Goal: Task Accomplishment & Management: Use online tool/utility

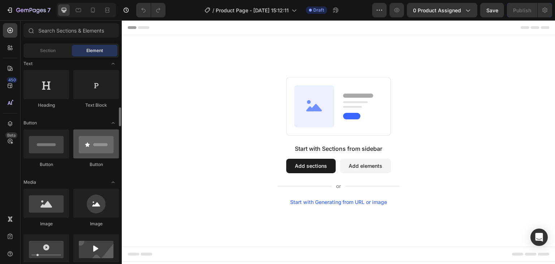
scroll to position [144, 0]
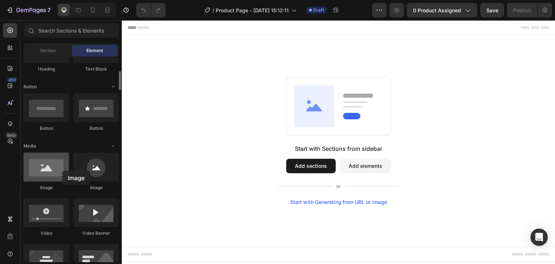
click at [62, 170] on div at bounding box center [46, 166] width 46 height 29
click at [62, 171] on div at bounding box center [46, 166] width 46 height 29
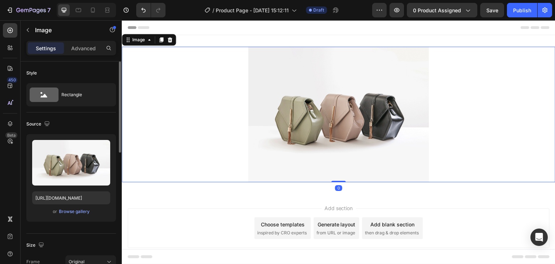
scroll to position [108, 0]
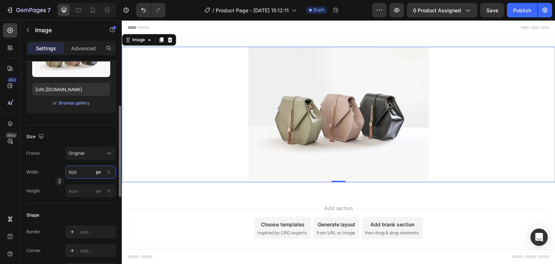
click at [84, 172] on input "500" at bounding box center [90, 171] width 51 height 13
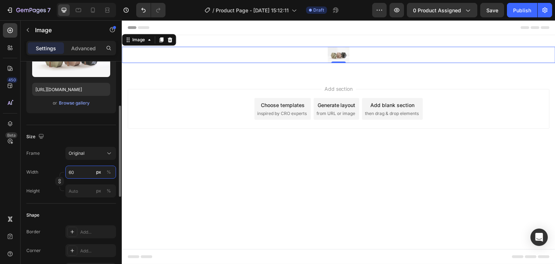
type input "600"
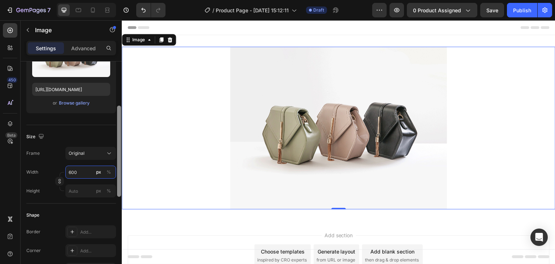
scroll to position [181, 0]
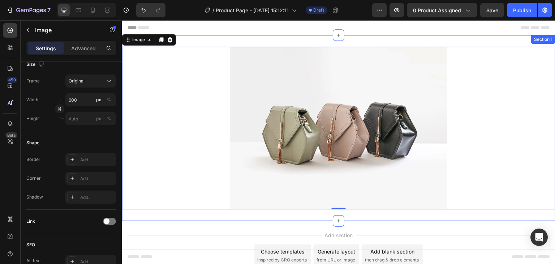
click at [271, 40] on div "Image 0 Section 1" at bounding box center [338, 128] width 433 height 186
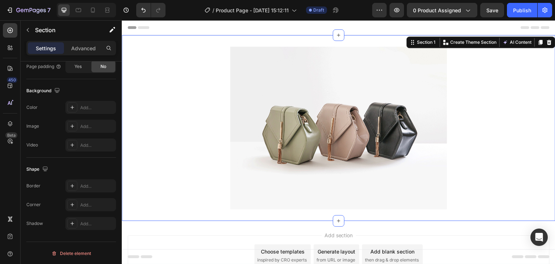
scroll to position [36, 0]
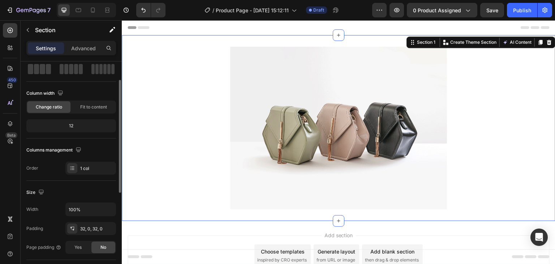
click at [89, 54] on div "Settings Advanced" at bounding box center [71, 48] width 90 height 14
click at [88, 53] on div "Advanced" at bounding box center [83, 48] width 36 height 12
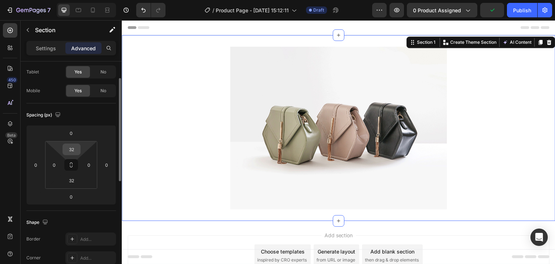
click at [76, 149] on input "32" at bounding box center [71, 149] width 14 height 11
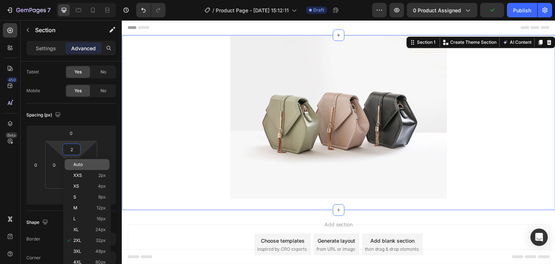
click at [79, 166] on span "Auto" at bounding box center [77, 164] width 9 height 5
type input "Auto"
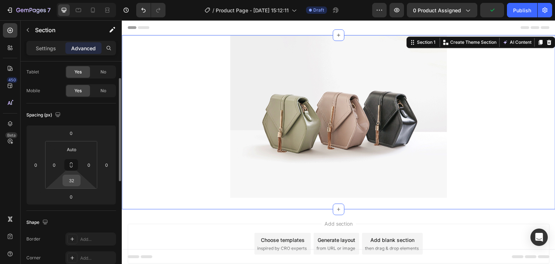
click at [74, 175] on input "32" at bounding box center [71, 180] width 14 height 11
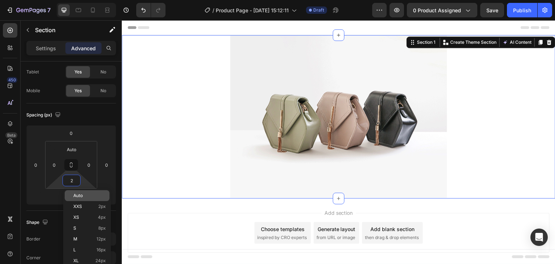
click at [80, 194] on span "Auto" at bounding box center [77, 195] width 9 height 5
type input "Auto"
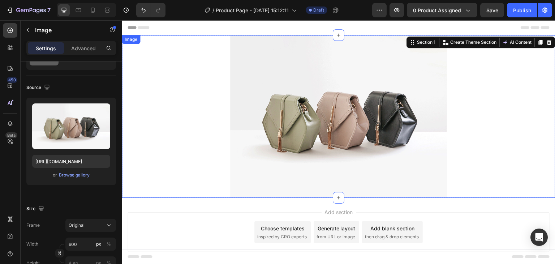
drag, startPoint x: 279, startPoint y: 81, endPoint x: 275, endPoint y: 80, distance: 4.6
click at [279, 81] on img at bounding box center [338, 116] width 217 height 163
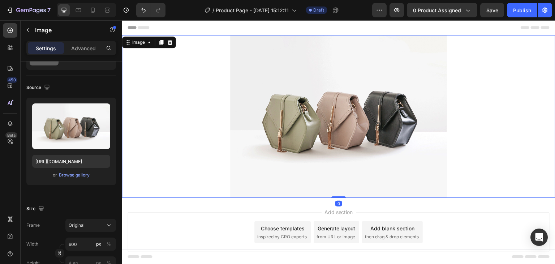
scroll to position [0, 0]
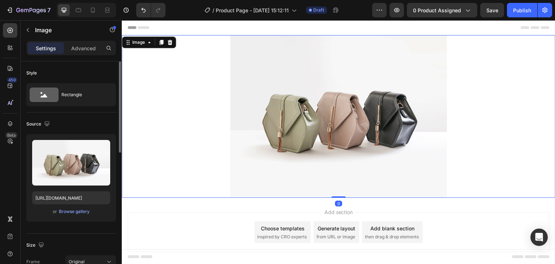
click at [160, 47] on div "Image" at bounding box center [149, 42] width 54 height 12
click at [160, 44] on icon at bounding box center [161, 42] width 6 height 6
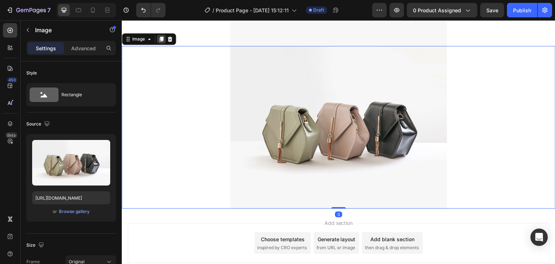
click at [161, 40] on icon at bounding box center [161, 38] width 4 height 5
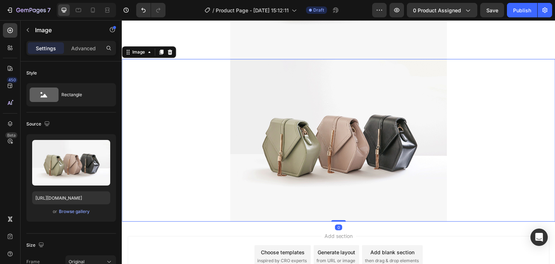
scroll to position [315, 0]
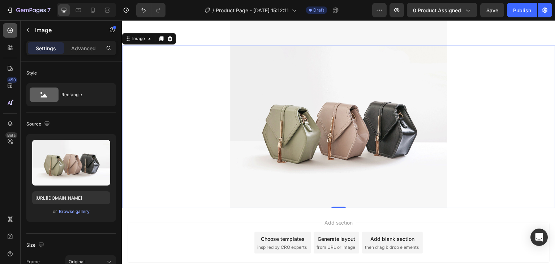
click at [14, 31] on div at bounding box center [10, 30] width 14 height 14
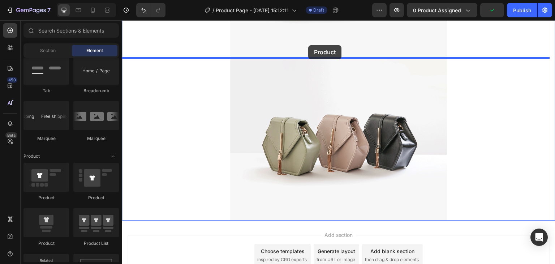
scroll to position [293, 0]
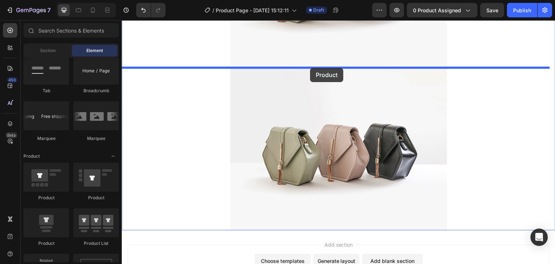
drag, startPoint x: 172, startPoint y: 236, endPoint x: 310, endPoint y: 68, distance: 217.6
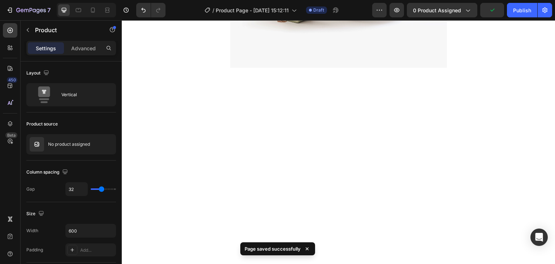
click at [11, 57] on div "450 Beta" at bounding box center [10, 117] width 14 height 189
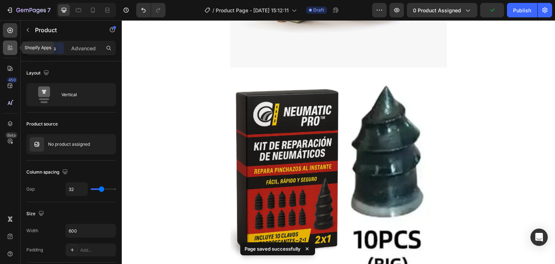
click at [11, 52] on div at bounding box center [10, 47] width 14 height 14
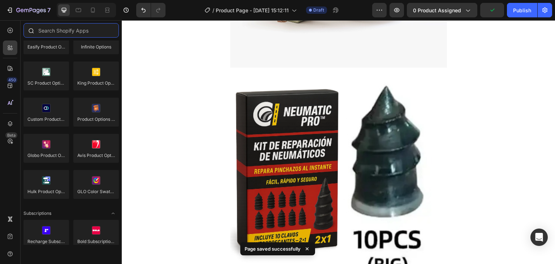
click at [63, 31] on input "text" at bounding box center [70, 30] width 95 height 14
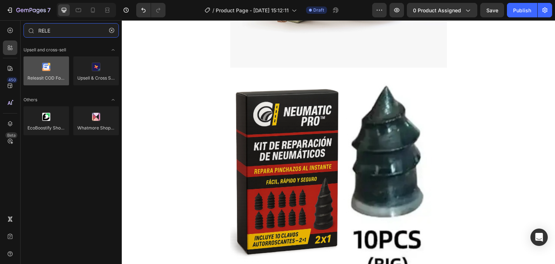
type input "RELE"
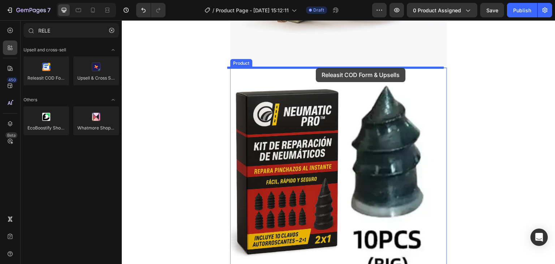
drag, startPoint x: 165, startPoint y: 94, endPoint x: 316, endPoint y: 68, distance: 152.9
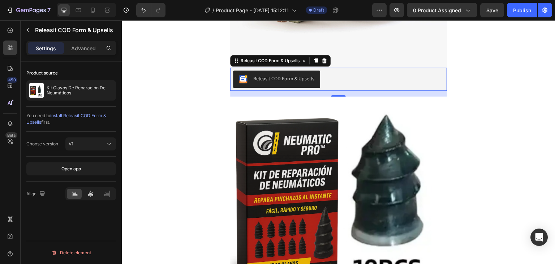
click at [94, 192] on icon at bounding box center [90, 193] width 7 height 7
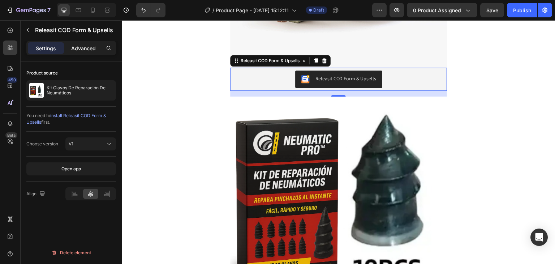
click at [79, 48] on p "Advanced" at bounding box center [83, 48] width 25 height 8
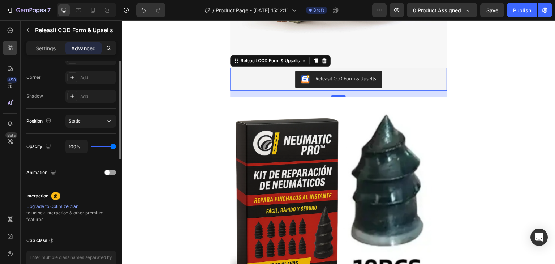
scroll to position [253, 0]
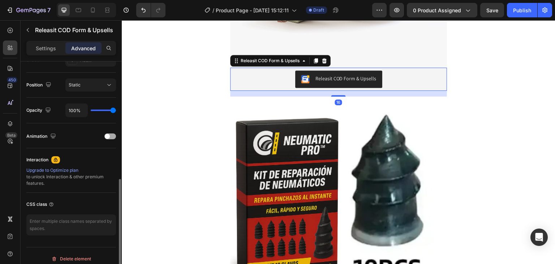
click at [108, 130] on div "Animation" at bounding box center [71, 136] width 90 height 12
click at [109, 134] on span at bounding box center [107, 136] width 5 height 5
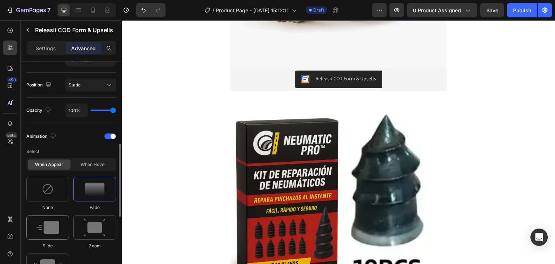
click at [50, 234] on div at bounding box center [47, 227] width 43 height 25
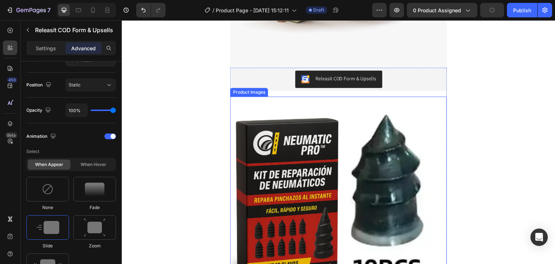
click at [254, 143] on div at bounding box center [338, 204] width 217 height 217
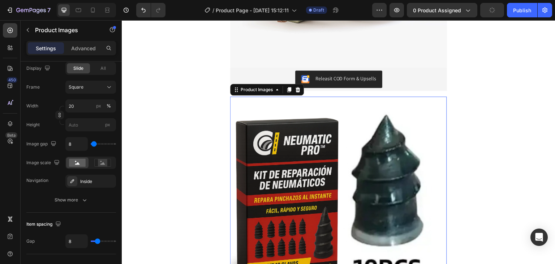
scroll to position [0, 0]
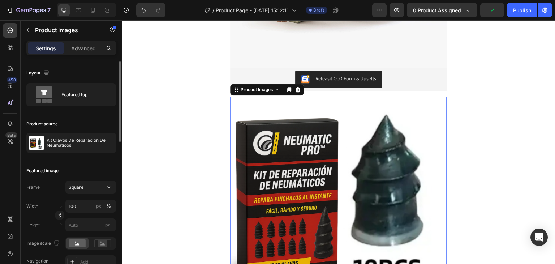
click at [296, 91] on icon at bounding box center [297, 89] width 5 height 5
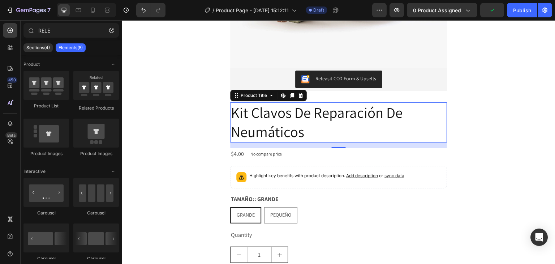
click at [302, 103] on h2 "Kit Clavos De Reparación De Neumáticos" at bounding box center [338, 122] width 217 height 40
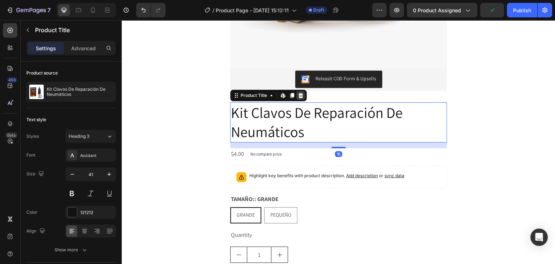
click at [298, 97] on icon at bounding box center [300, 95] width 5 height 5
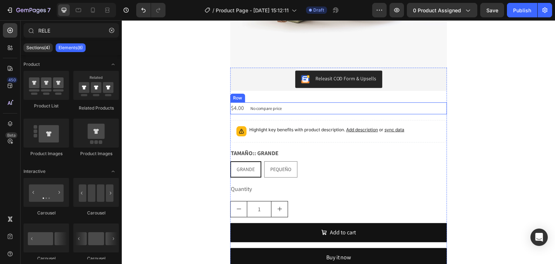
click at [304, 106] on div "$4.00 Product Price Product Price No compare price Product Price Row" at bounding box center [338, 108] width 217 height 12
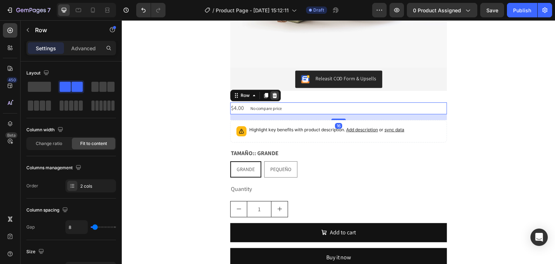
click at [271, 98] on div at bounding box center [274, 95] width 9 height 9
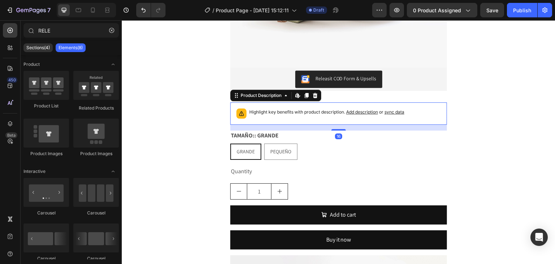
click at [292, 117] on div "Highlight key benefits with product description. Add description or sync data" at bounding box center [326, 113] width 155 height 10
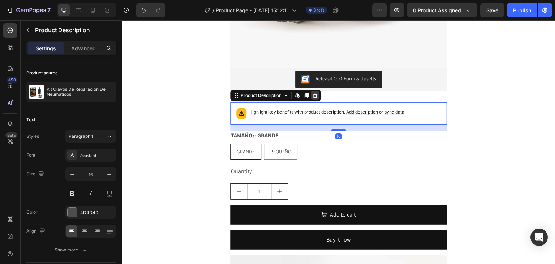
click at [312, 96] on icon at bounding box center [315, 95] width 6 height 6
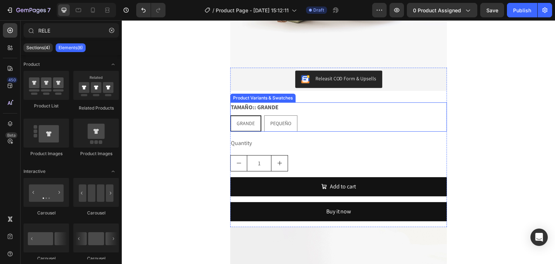
click at [307, 115] on div "TAMAÑO:: GRANDE GRANDE GRANDE GRANDE PEQUEÑO PEQUEÑO PEQUEÑO" at bounding box center [338, 116] width 217 height 29
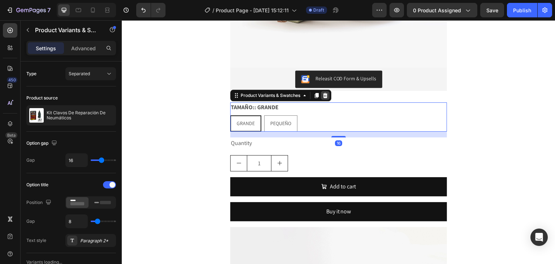
click at [325, 94] on icon at bounding box center [325, 95] width 6 height 6
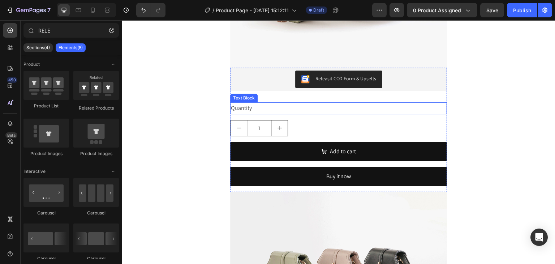
click at [319, 111] on div "Quantity" at bounding box center [338, 108] width 217 height 12
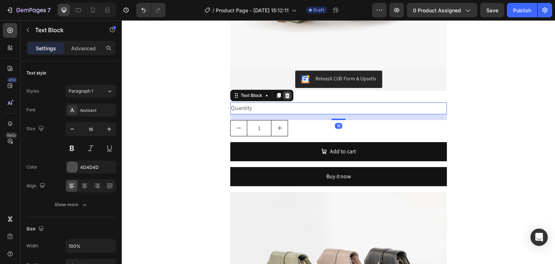
click at [285, 95] on icon at bounding box center [287, 95] width 5 height 5
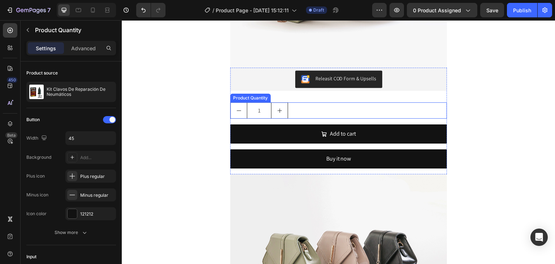
click at [308, 117] on div "1" at bounding box center [338, 110] width 217 height 16
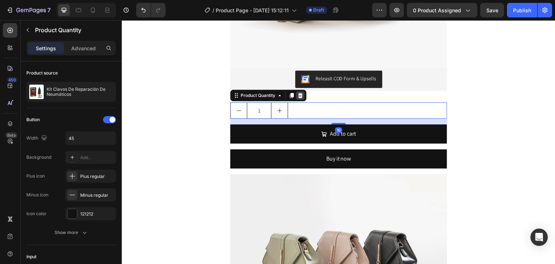
click at [298, 95] on icon at bounding box center [300, 95] width 5 height 5
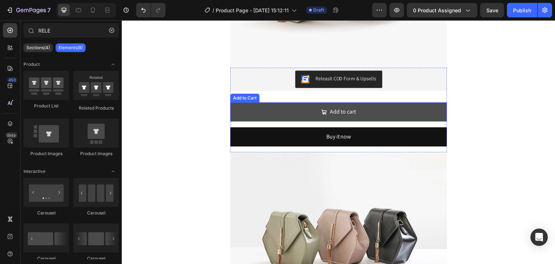
click at [304, 115] on button "Add to cart" at bounding box center [338, 111] width 217 height 19
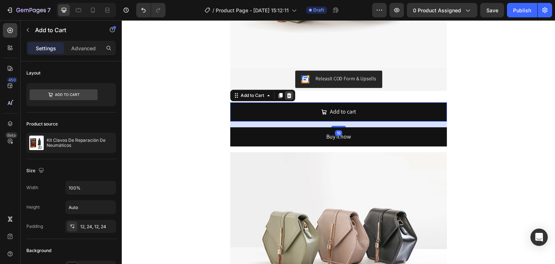
click at [289, 94] on icon at bounding box center [289, 95] width 6 height 6
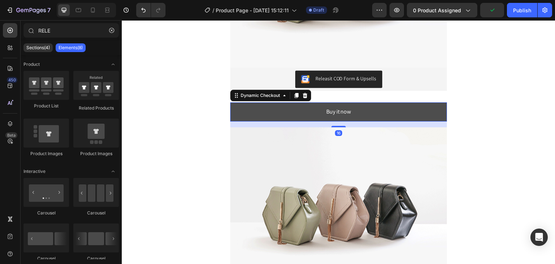
click at [297, 113] on button "Buy it now" at bounding box center [338, 111] width 217 height 19
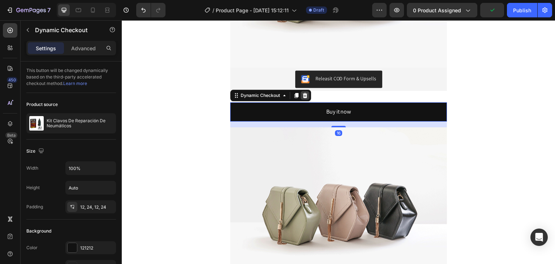
click at [303, 93] on icon at bounding box center [305, 95] width 5 height 5
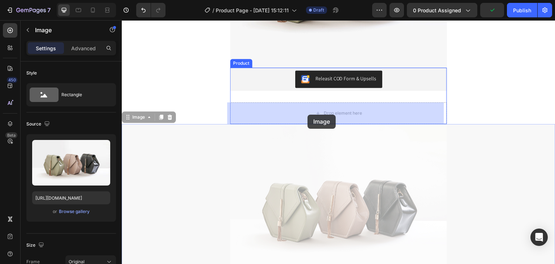
drag, startPoint x: 309, startPoint y: 133, endPoint x: 307, endPoint y: 115, distance: 18.8
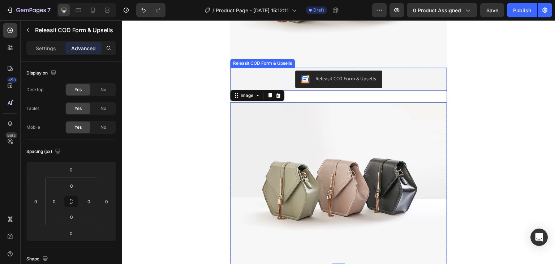
click at [326, 81] on div "Releasit COD Form & Upsells" at bounding box center [345, 79] width 61 height 8
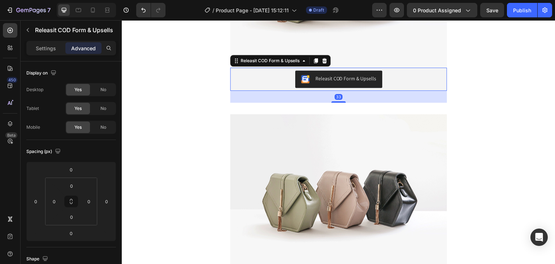
drag, startPoint x: 337, startPoint y: 90, endPoint x: 337, endPoint y: 102, distance: 11.9
click at [337, 102] on div at bounding box center [338, 101] width 14 height 1
type input "33"
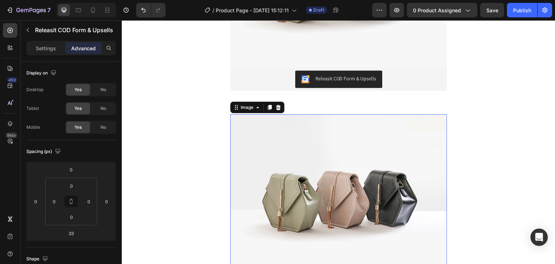
click at [334, 118] on img at bounding box center [338, 195] width 217 height 163
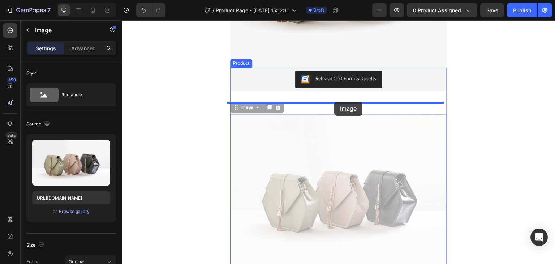
drag, startPoint x: 334, startPoint y: 118, endPoint x: 334, endPoint y: 102, distance: 15.5
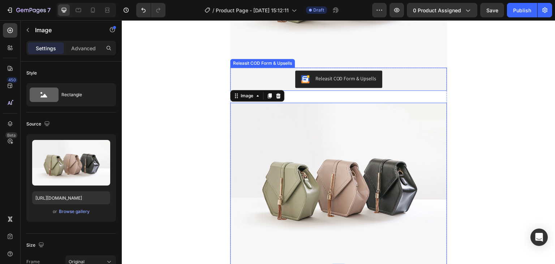
click at [342, 78] on div "Releasit COD Form & Upsells" at bounding box center [345, 79] width 61 height 8
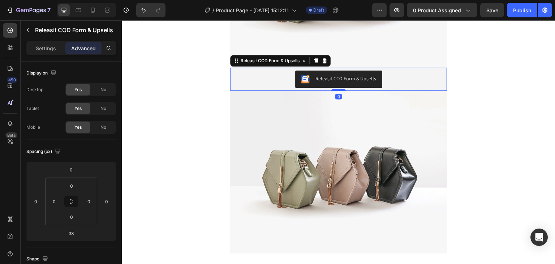
drag, startPoint x: 338, startPoint y: 101, endPoint x: 338, endPoint y: 81, distance: 20.2
click at [338, 81] on div "Releasit COD Form & Upsells Releasit COD Form & Upsells 0" at bounding box center [338, 79] width 217 height 23
type input "0"
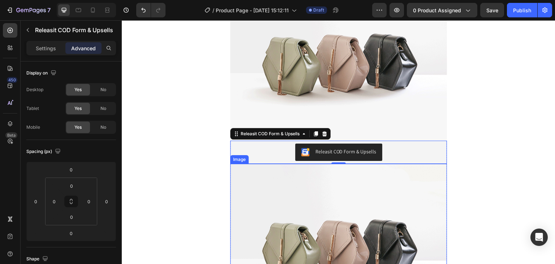
scroll to position [325, 0]
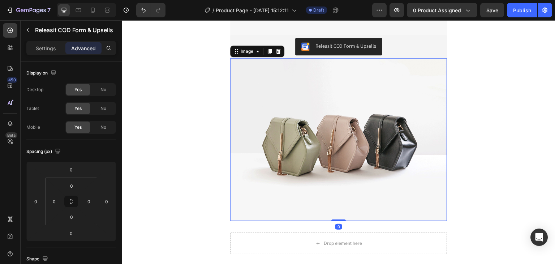
click at [275, 79] on img at bounding box center [338, 139] width 217 height 163
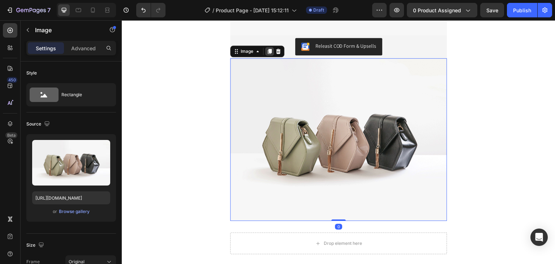
click at [268, 51] on icon at bounding box center [270, 51] width 4 height 5
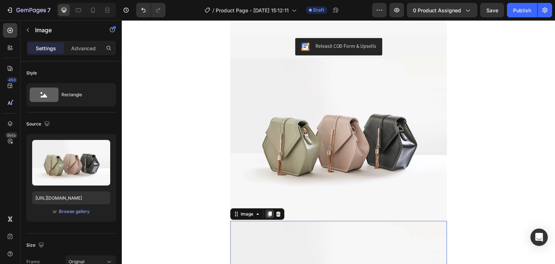
click at [268, 215] on icon at bounding box center [270, 213] width 4 height 5
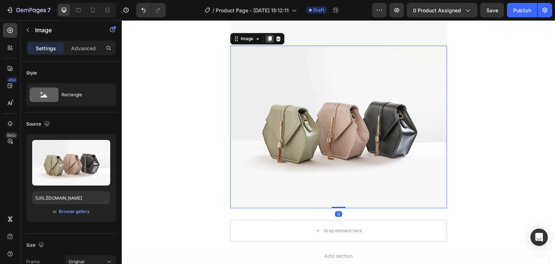
click at [268, 42] on div at bounding box center [269, 38] width 9 height 9
click at [268, 40] on icon at bounding box center [270, 39] width 4 height 5
click at [268, 40] on icon at bounding box center [270, 38] width 4 height 5
click at [268, 40] on icon at bounding box center [270, 39] width 6 height 6
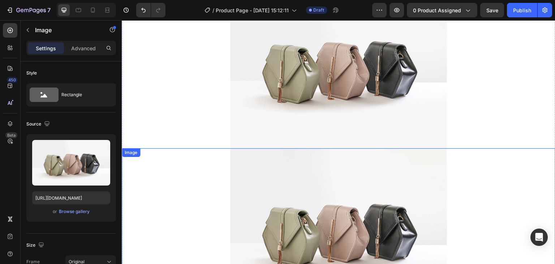
scroll to position [0, 0]
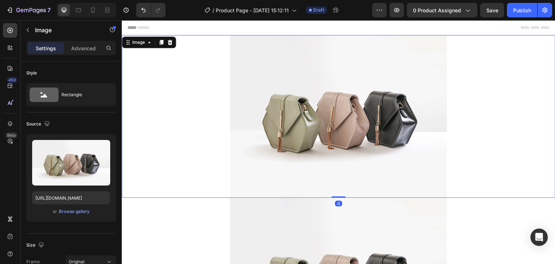
click at [322, 113] on img at bounding box center [338, 116] width 217 height 163
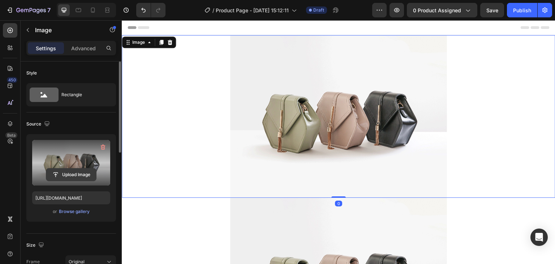
click at [74, 168] on input "file" at bounding box center [71, 174] width 50 height 12
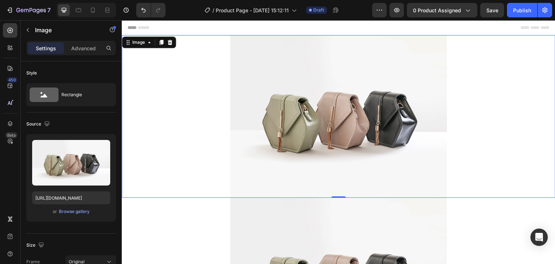
click at [331, 57] on img at bounding box center [338, 116] width 217 height 163
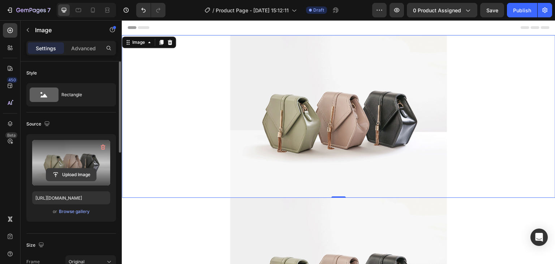
click at [82, 177] on input "file" at bounding box center [71, 174] width 50 height 12
click at [75, 174] on input "file" at bounding box center [71, 174] width 50 height 12
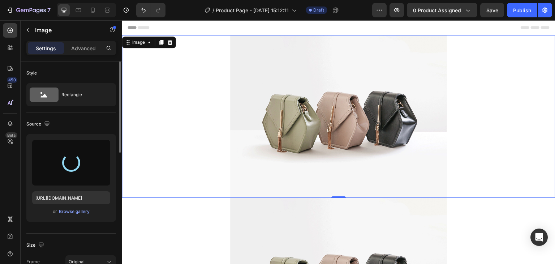
type input "[URL][DOMAIN_NAME]"
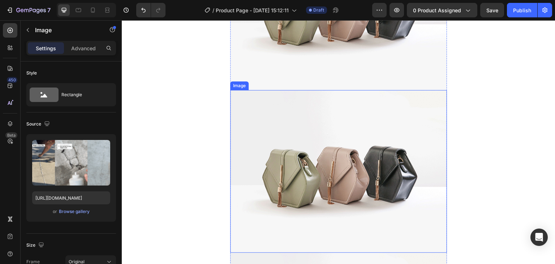
scroll to position [578, 0]
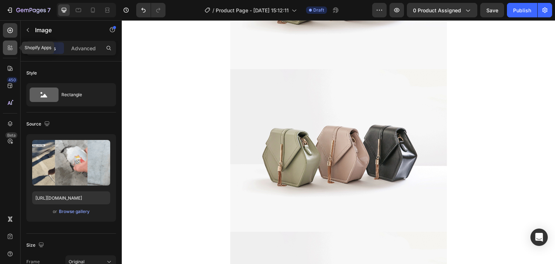
click at [10, 42] on div at bounding box center [10, 47] width 14 height 14
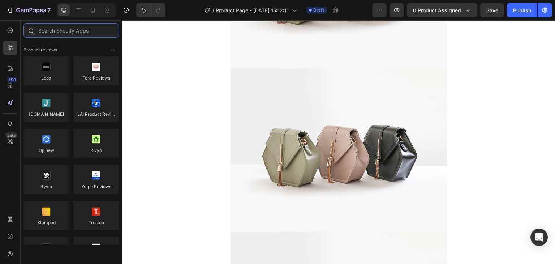
click at [46, 30] on input "text" at bounding box center [70, 30] width 95 height 14
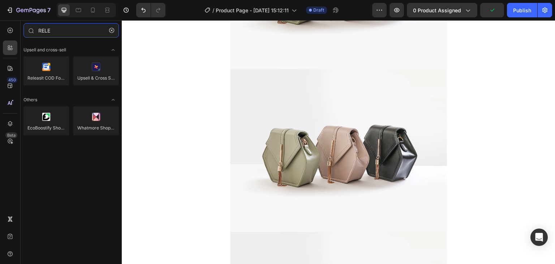
type input "RELE"
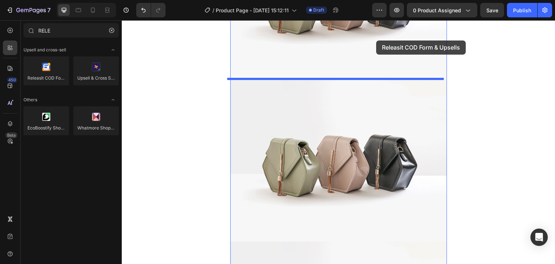
scroll to position [725, 0]
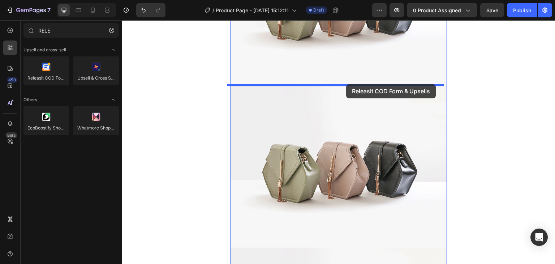
drag, startPoint x: 204, startPoint y: 105, endPoint x: 346, endPoint y: 84, distance: 143.5
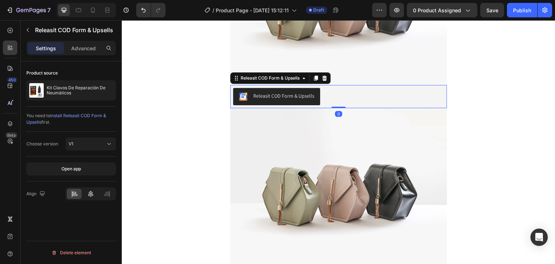
click at [90, 193] on icon at bounding box center [90, 193] width 7 height 7
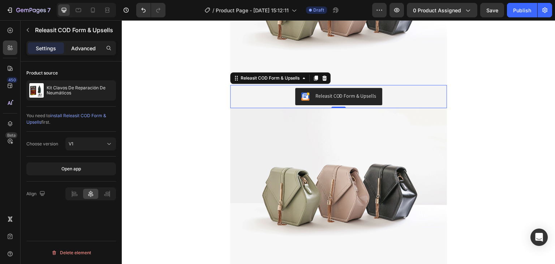
click at [91, 48] on p "Advanced" at bounding box center [83, 48] width 25 height 8
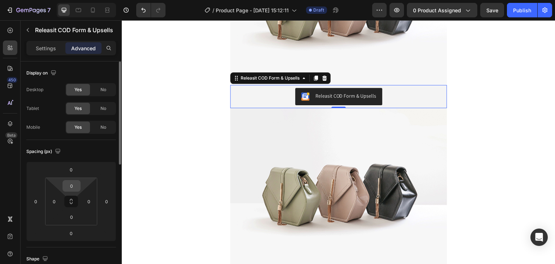
scroll to position [181, 0]
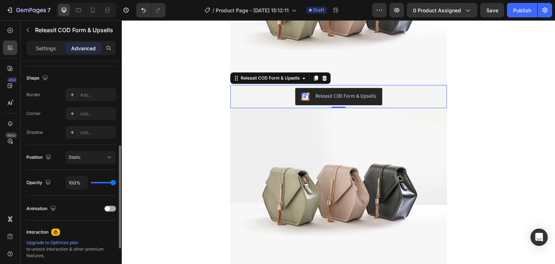
click at [110, 208] on div at bounding box center [110, 209] width 12 height 6
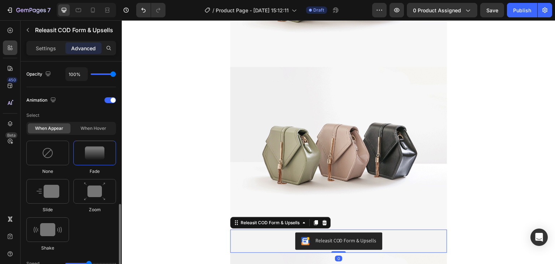
scroll to position [325, 0]
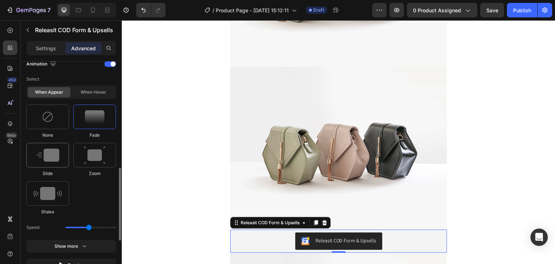
click at [57, 164] on div at bounding box center [47, 155] width 43 height 25
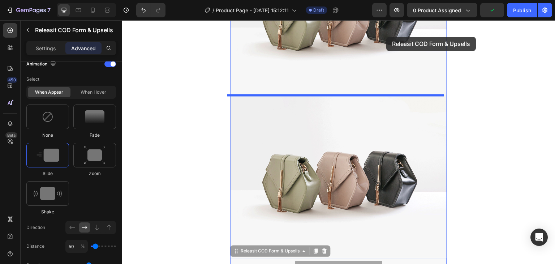
scroll to position [550, 0]
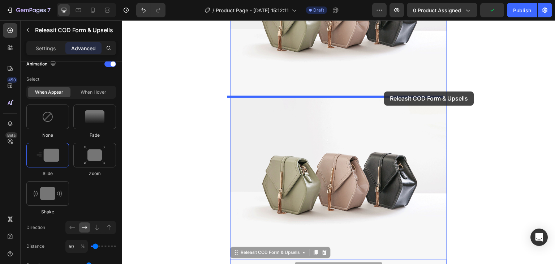
drag, startPoint x: 398, startPoint y: 201, endPoint x: 381, endPoint y: 98, distance: 104.7
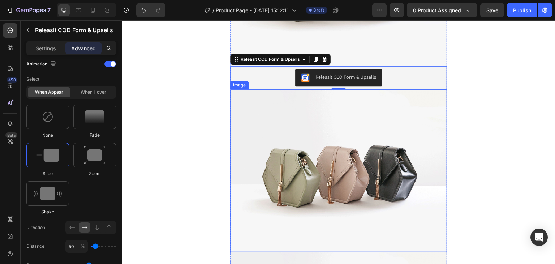
scroll to position [587, 0]
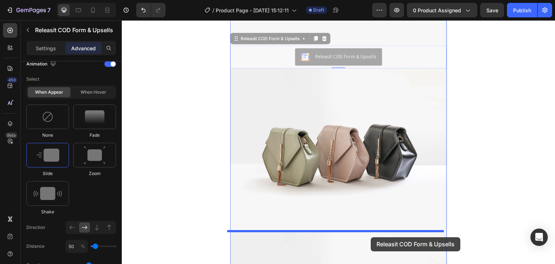
drag, startPoint x: 384, startPoint y: 77, endPoint x: 371, endPoint y: 237, distance: 160.5
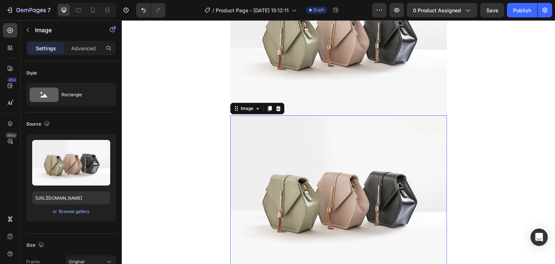
scroll to position [569, 0]
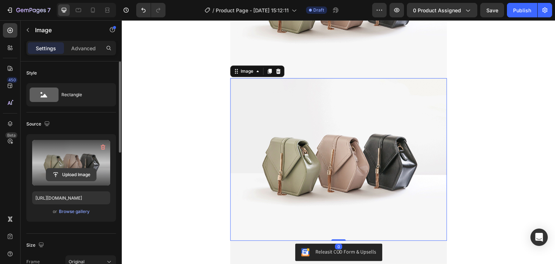
click at [72, 174] on input "file" at bounding box center [71, 174] width 50 height 12
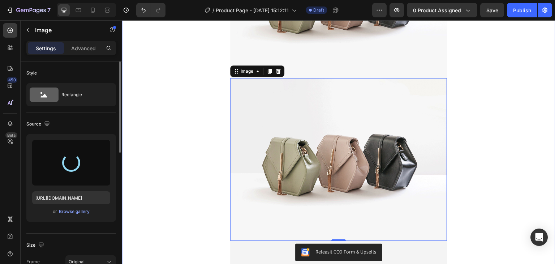
type input "[URL][DOMAIN_NAME]"
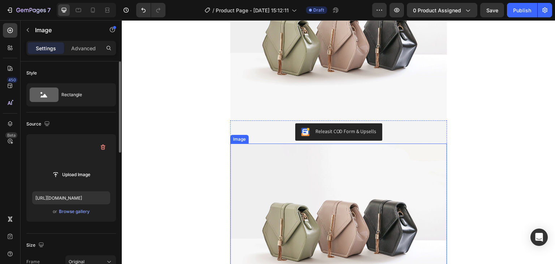
scroll to position [99, 0]
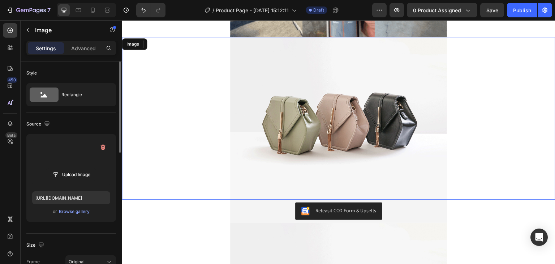
click at [339, 160] on img at bounding box center [338, 118] width 217 height 163
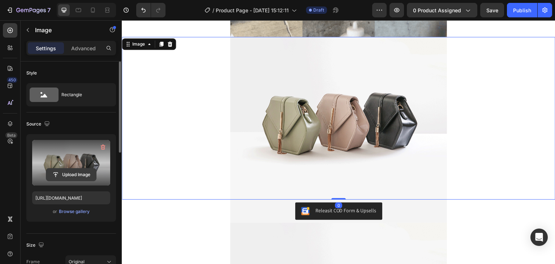
click at [74, 168] on input "file" at bounding box center [71, 174] width 50 height 12
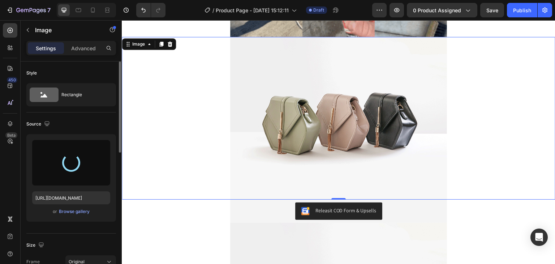
type input "[URL][DOMAIN_NAME]"
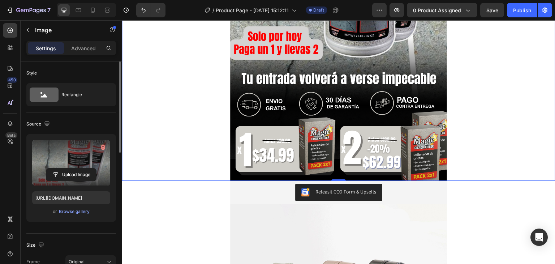
scroll to position [424, 0]
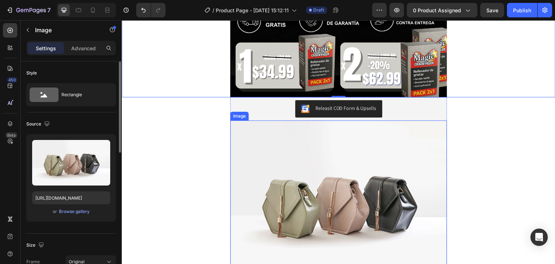
click at [357, 168] on img at bounding box center [338, 201] width 217 height 163
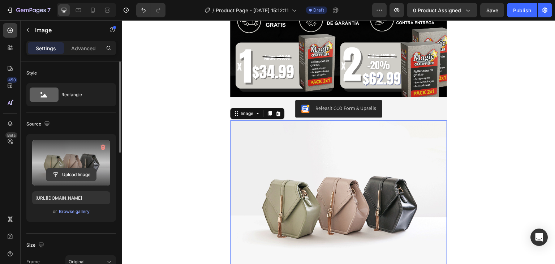
click at [83, 174] on input "file" at bounding box center [71, 174] width 50 height 12
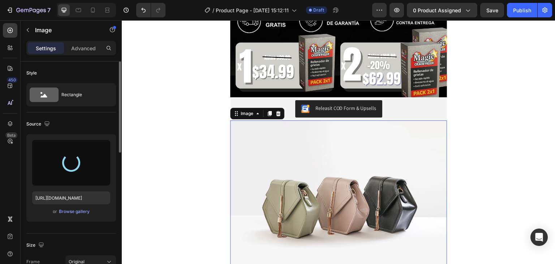
type input "[URL][DOMAIN_NAME]"
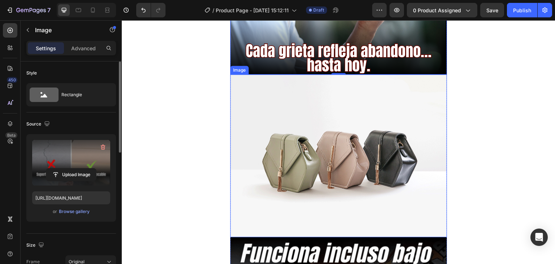
scroll to position [858, 0]
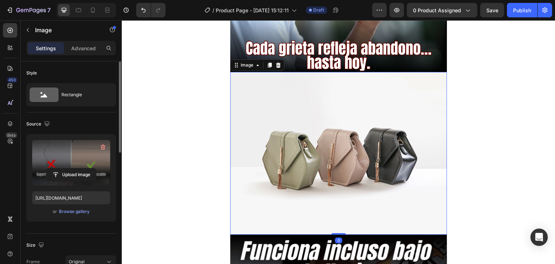
click at [407, 152] on img at bounding box center [338, 153] width 217 height 163
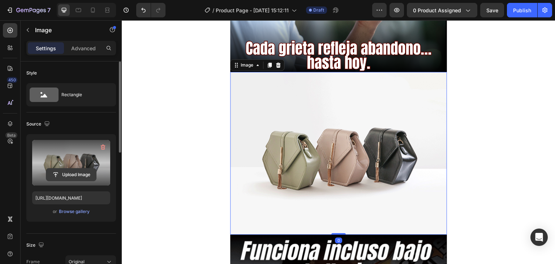
click at [86, 178] on input "file" at bounding box center [71, 174] width 50 height 12
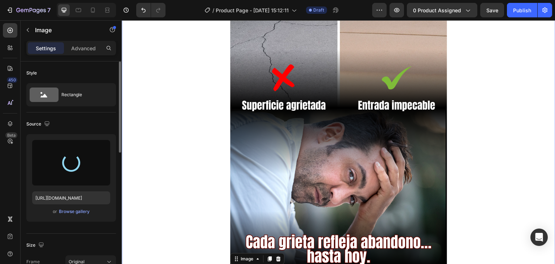
scroll to position [641, 0]
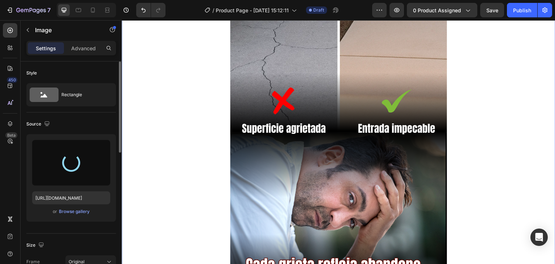
type input "[URL][DOMAIN_NAME]"
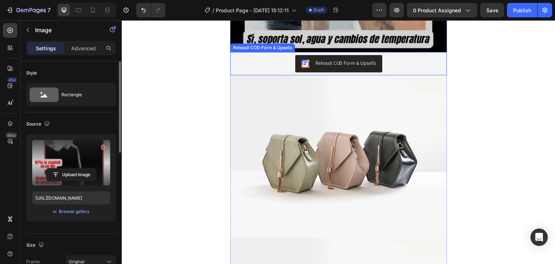
scroll to position [1725, 0]
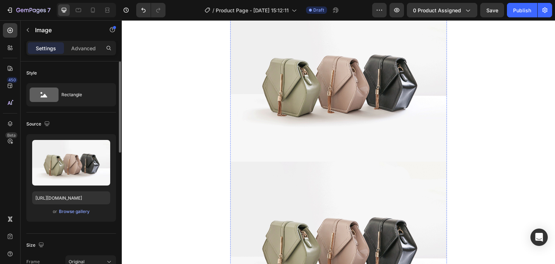
click at [398, 159] on img at bounding box center [338, 80] width 217 height 163
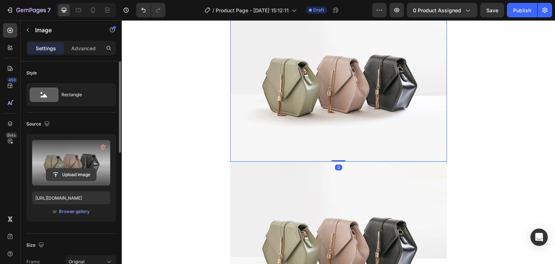
click at [63, 175] on input "file" at bounding box center [71, 174] width 50 height 12
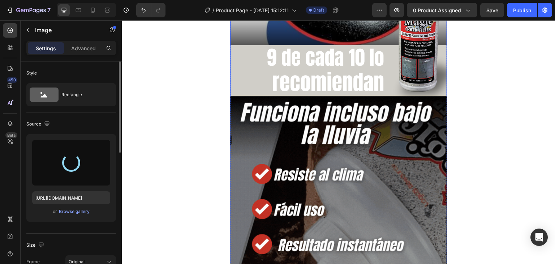
type input "[URL][DOMAIN_NAME]"
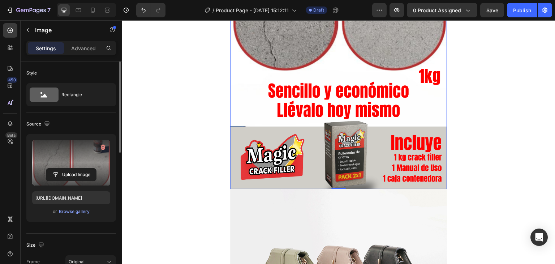
scroll to position [2014, 0]
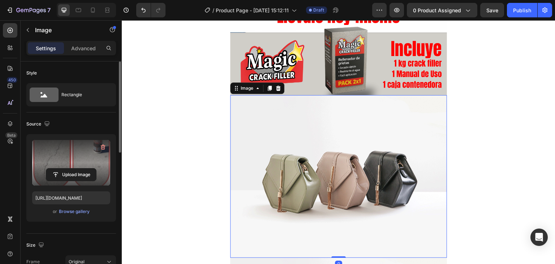
click at [320, 135] on img at bounding box center [338, 176] width 217 height 163
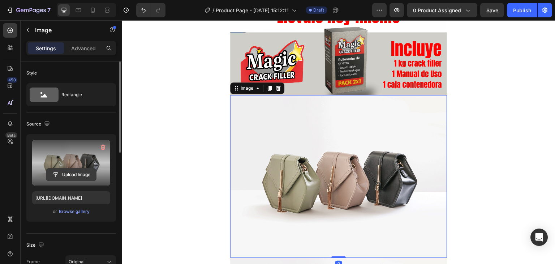
click at [68, 176] on input "file" at bounding box center [71, 174] width 50 height 12
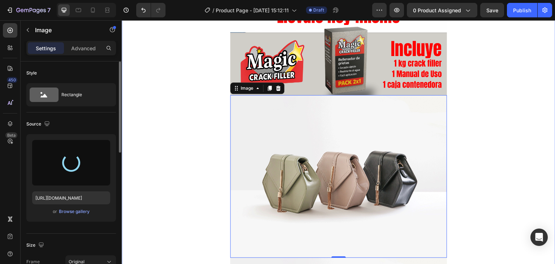
type input "[URL][DOMAIN_NAME]"
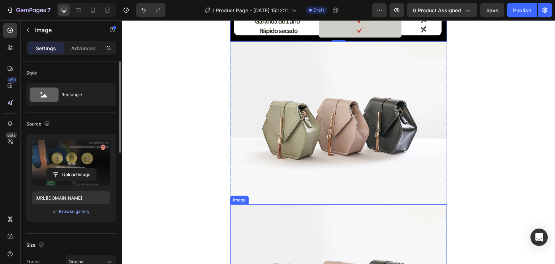
scroll to position [2375, 0]
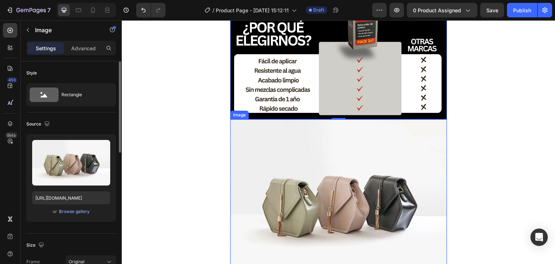
click at [380, 161] on img at bounding box center [338, 200] width 217 height 163
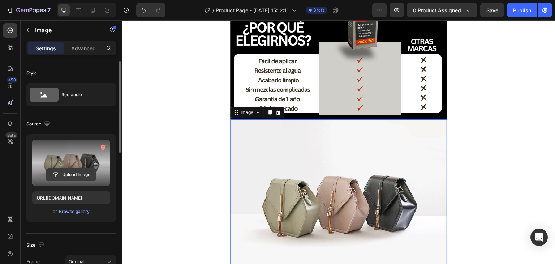
click at [89, 176] on input "file" at bounding box center [71, 174] width 50 height 12
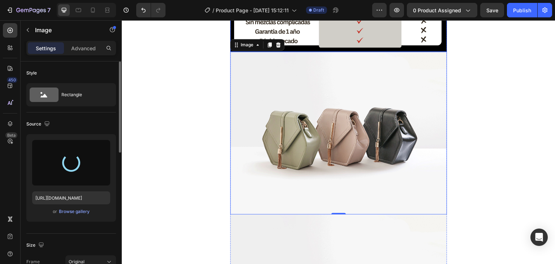
scroll to position [2447, 0]
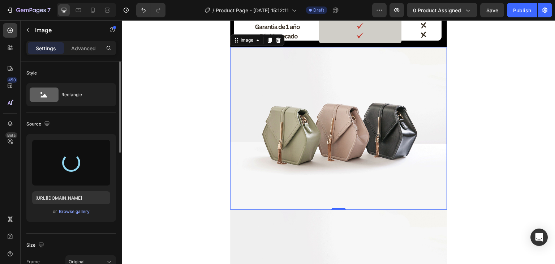
type input "[URL][DOMAIN_NAME]"
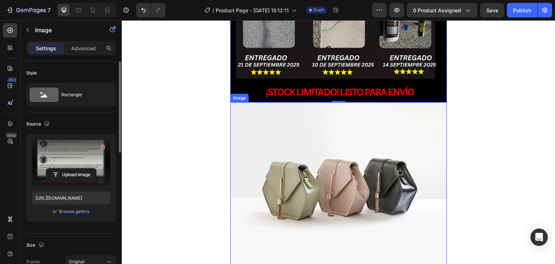
scroll to position [2808, 0]
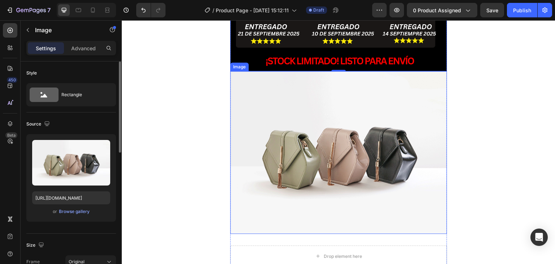
click at [325, 142] on img at bounding box center [338, 152] width 217 height 163
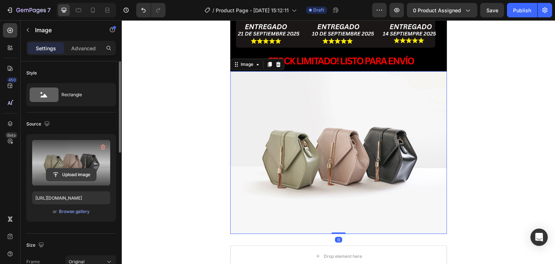
click at [80, 169] on input "file" at bounding box center [71, 174] width 50 height 12
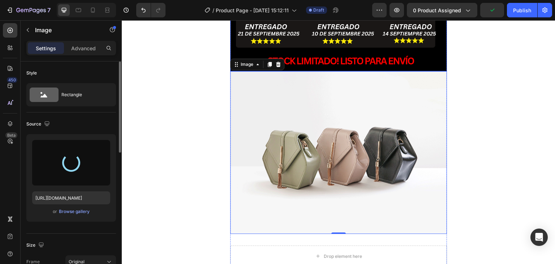
type input "[URL][DOMAIN_NAME]"
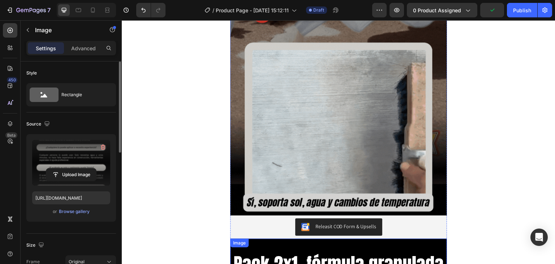
scroll to position [1400, 0]
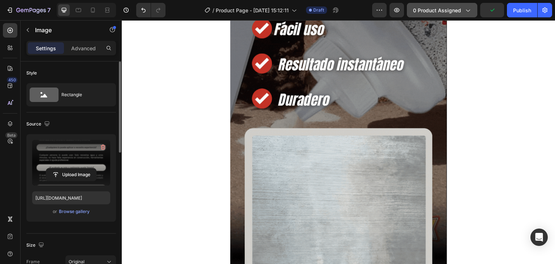
click at [466, 13] on icon "button" at bounding box center [467, 10] width 7 height 7
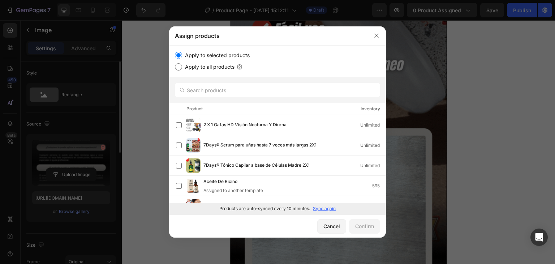
click at [323, 205] on p "Sync again" at bounding box center [324, 208] width 23 height 7
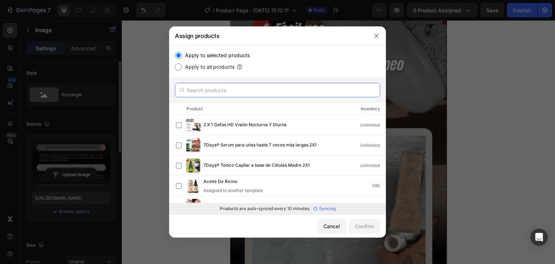
click at [209, 93] on input "text" at bounding box center [277, 90] width 205 height 14
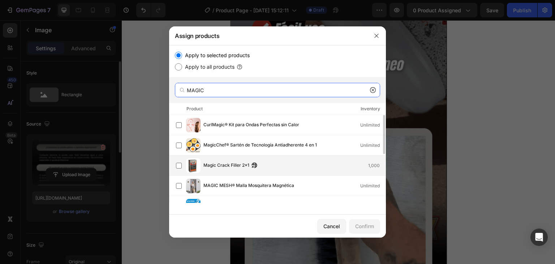
type input "MAGIC"
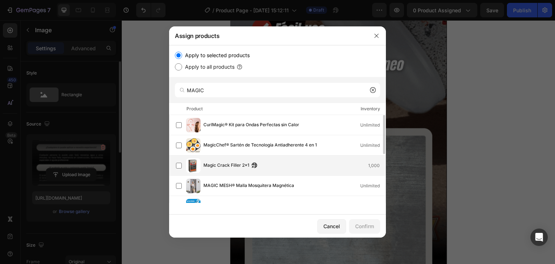
click at [228, 163] on span "Magic Crack Filler 2x1" at bounding box center [226, 165] width 46 height 8
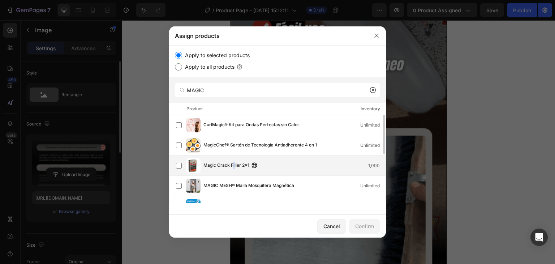
click at [234, 169] on span "Magic Crack Filler 2x1" at bounding box center [226, 165] width 46 height 8
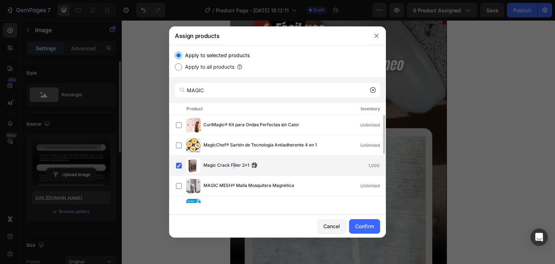
click at [234, 169] on span "Magic Crack Filler 2x1" at bounding box center [226, 165] width 46 height 8
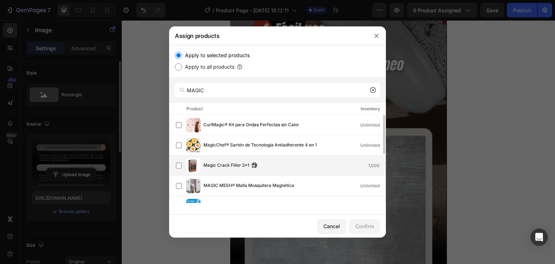
click at [306, 165] on div "Magic Crack Filler 2x1 1,000" at bounding box center [294, 165] width 182 height 8
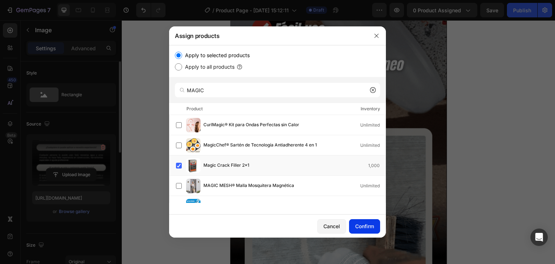
click at [364, 224] on div "Confirm" at bounding box center [364, 226] width 19 height 8
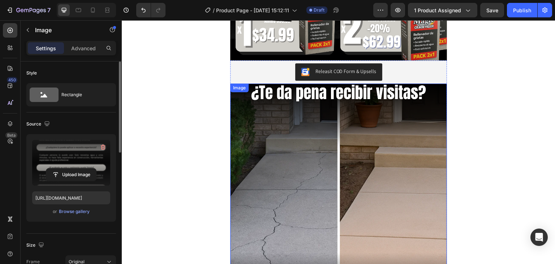
scroll to position [424, 0]
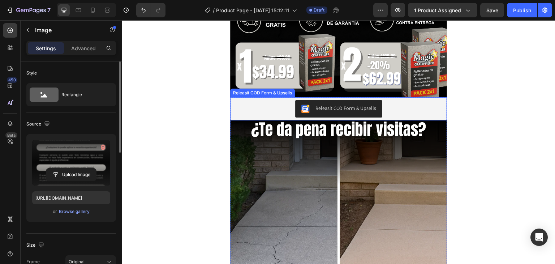
click at [289, 111] on div "Releasit COD Form & Upsells" at bounding box center [338, 108] width 211 height 17
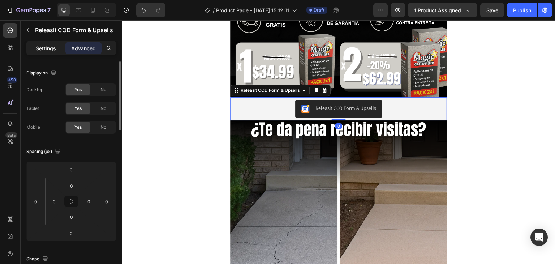
click at [37, 44] on div "Settings" at bounding box center [46, 48] width 36 height 12
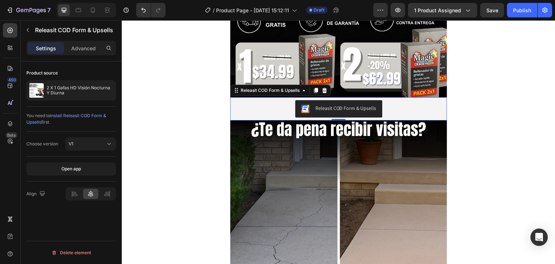
click at [95, 114] on span "install Releasit COD Form & Upsells" at bounding box center [66, 119] width 80 height 12
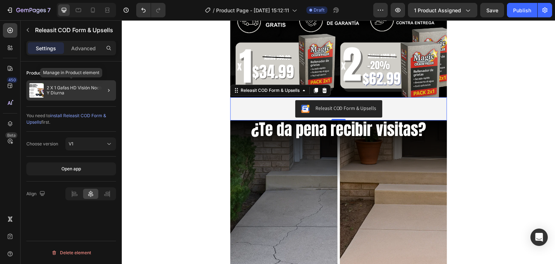
click at [92, 93] on p "2 X 1 Gafas HD Visión Nocturna Y Diurna" at bounding box center [80, 90] width 66 height 10
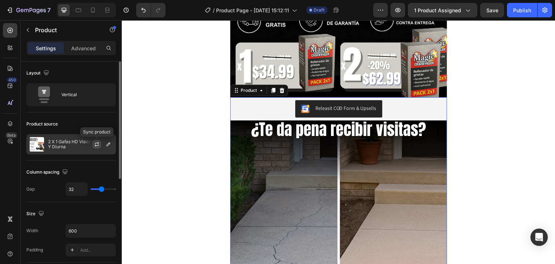
click at [98, 145] on icon "button" at bounding box center [97, 144] width 6 height 6
click at [108, 143] on icon "button" at bounding box center [108, 144] width 6 height 6
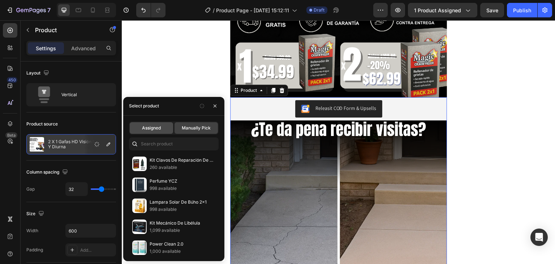
click at [160, 125] on span "Assigned" at bounding box center [151, 128] width 19 height 7
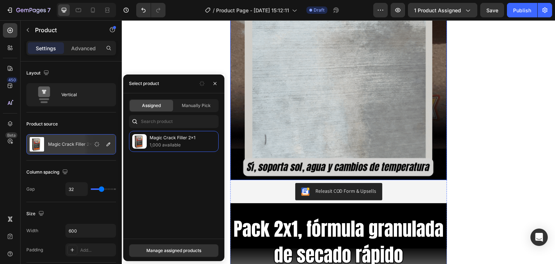
scroll to position [1580, 0]
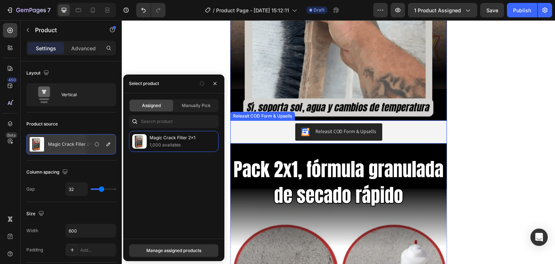
click at [263, 123] on div "Releasit COD Form & Upsells" at bounding box center [338, 131] width 211 height 17
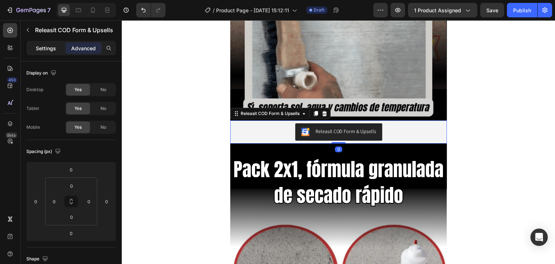
click at [47, 48] on p "Settings" at bounding box center [46, 48] width 20 height 8
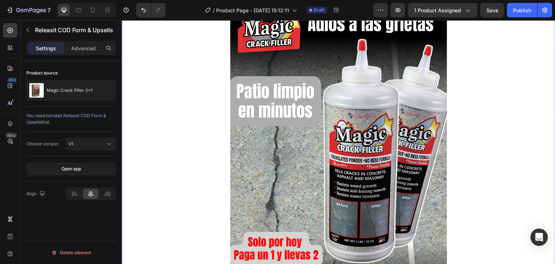
scroll to position [280, 0]
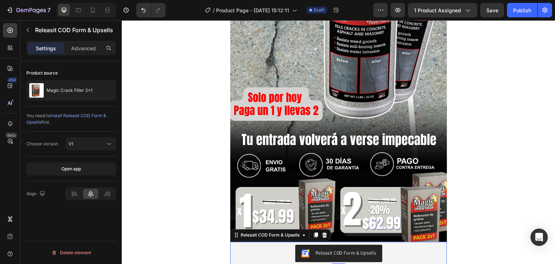
click at [273, 243] on div "Releasit COD Form & Upsells" at bounding box center [338, 253] width 217 height 23
click at [282, 237] on div "Releasit COD Form & Upsells" at bounding box center [270, 235] width 62 height 7
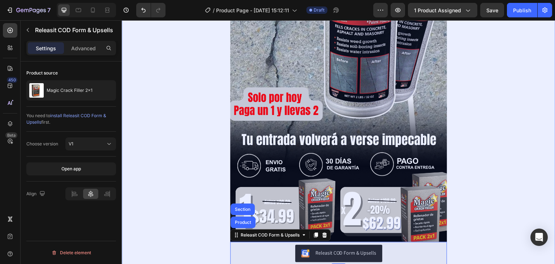
click at [242, 208] on div "Section" at bounding box center [242, 209] width 18 height 4
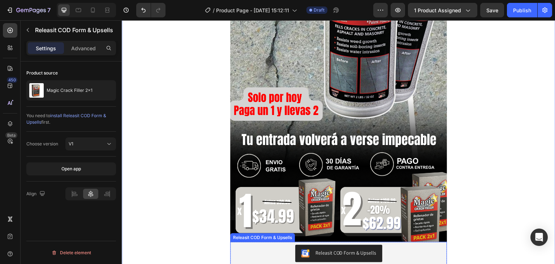
click at [278, 250] on div "Releasit COD Form & Upsells" at bounding box center [338, 253] width 211 height 17
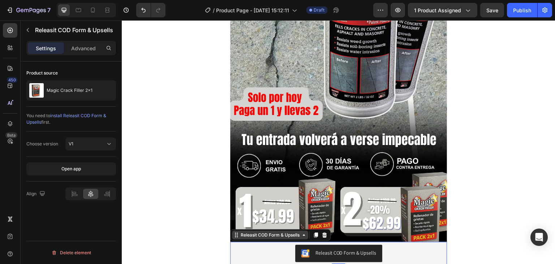
click at [259, 235] on div "Releasit COD Form & Upsells" at bounding box center [270, 235] width 62 height 7
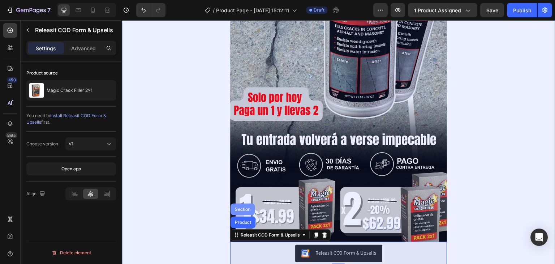
click at [242, 208] on div "Section" at bounding box center [242, 209] width 18 height 4
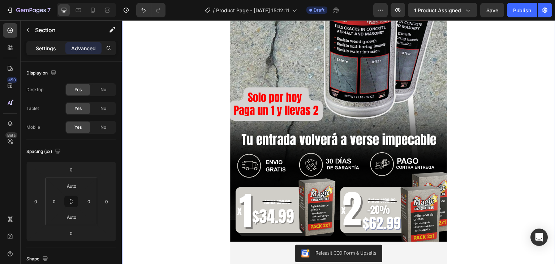
click at [48, 51] on p "Settings" at bounding box center [46, 48] width 20 height 8
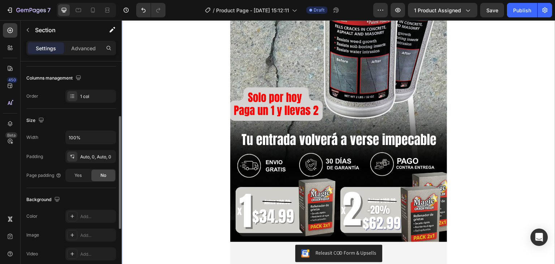
scroll to position [217, 0]
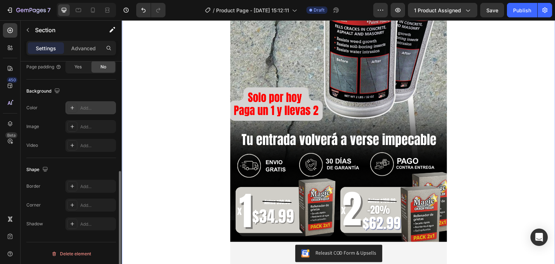
click at [107, 105] on div "Add..." at bounding box center [97, 108] width 34 height 7
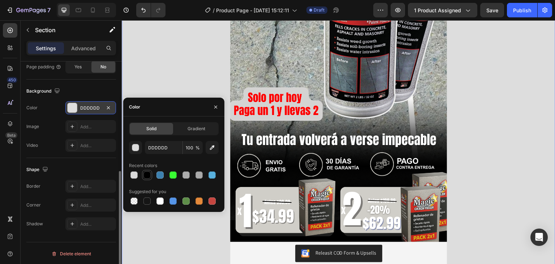
click at [149, 179] on div at bounding box center [147, 174] width 9 height 9
type input "000000"
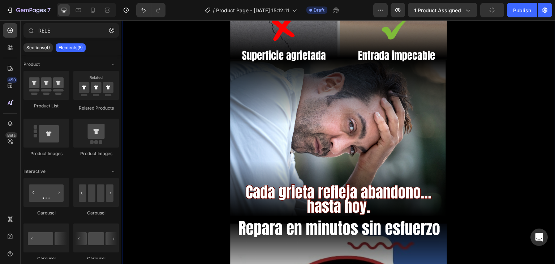
scroll to position [709, 0]
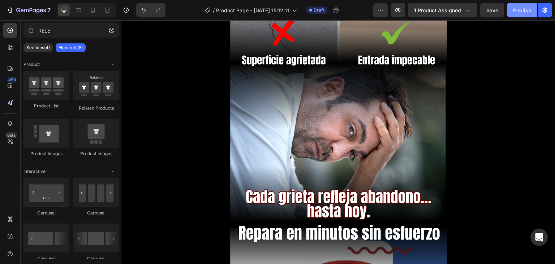
click at [515, 10] on div "Publish" at bounding box center [522, 11] width 18 height 8
